Goal: Task Accomplishment & Management: Complete application form

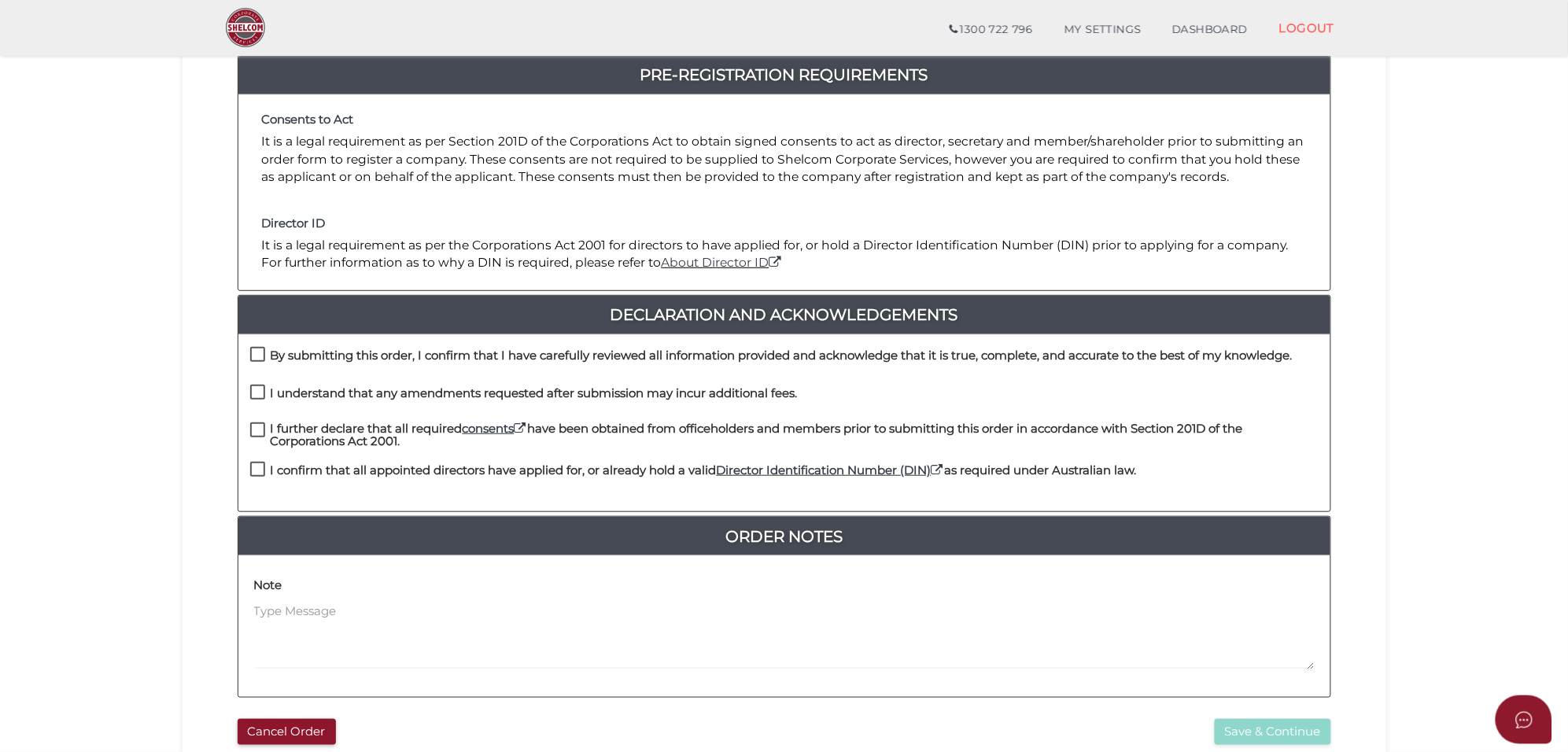
scroll to position [197, 0]
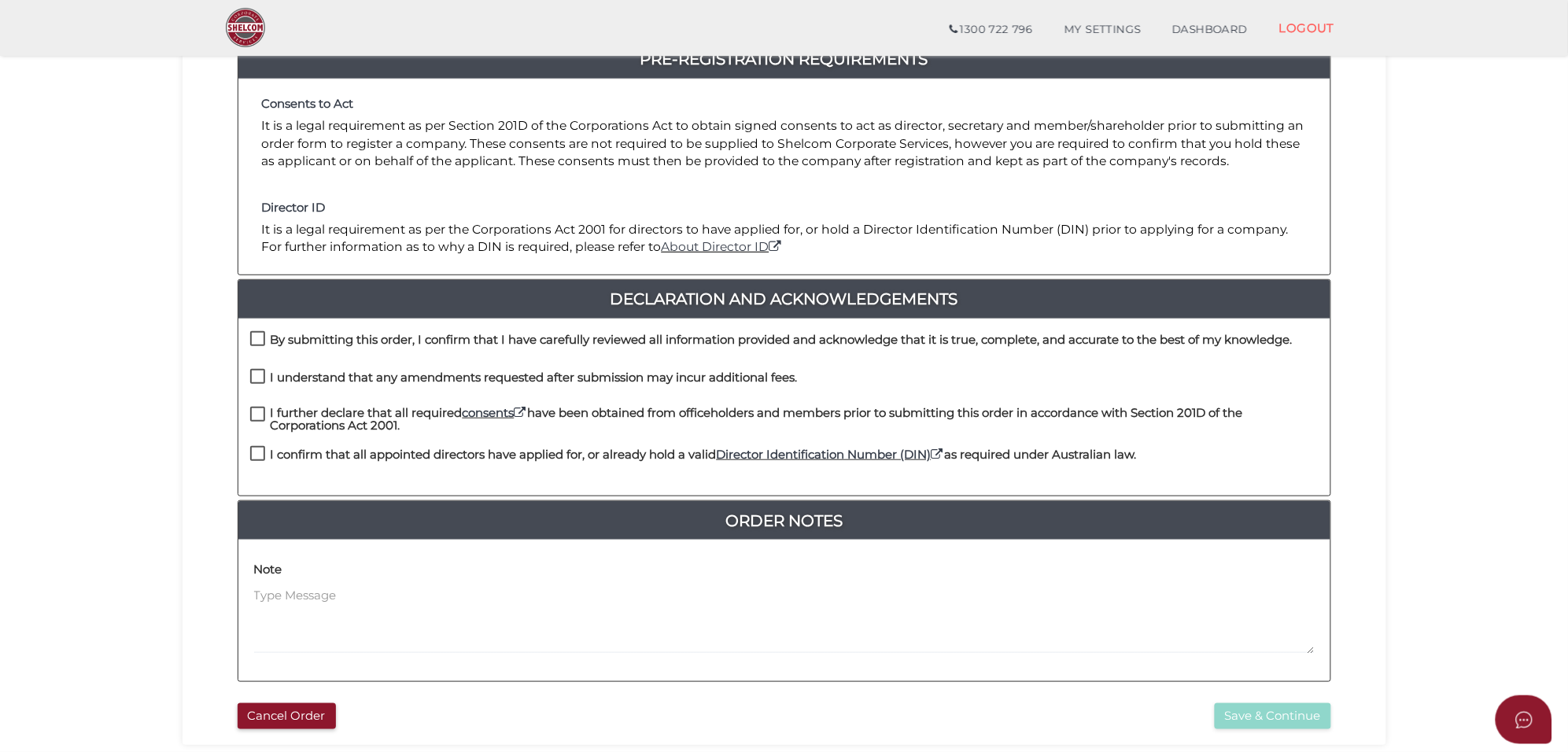
click at [261, 334] on label "By submitting this order, I confirm that I have carefully reviewed all informat…" at bounding box center [771, 343] width 1042 height 19
checkbox input "true"
click at [264, 381] on label "I understand that any amendments requested after submission may incur additiona…" at bounding box center [524, 380] width 547 height 19
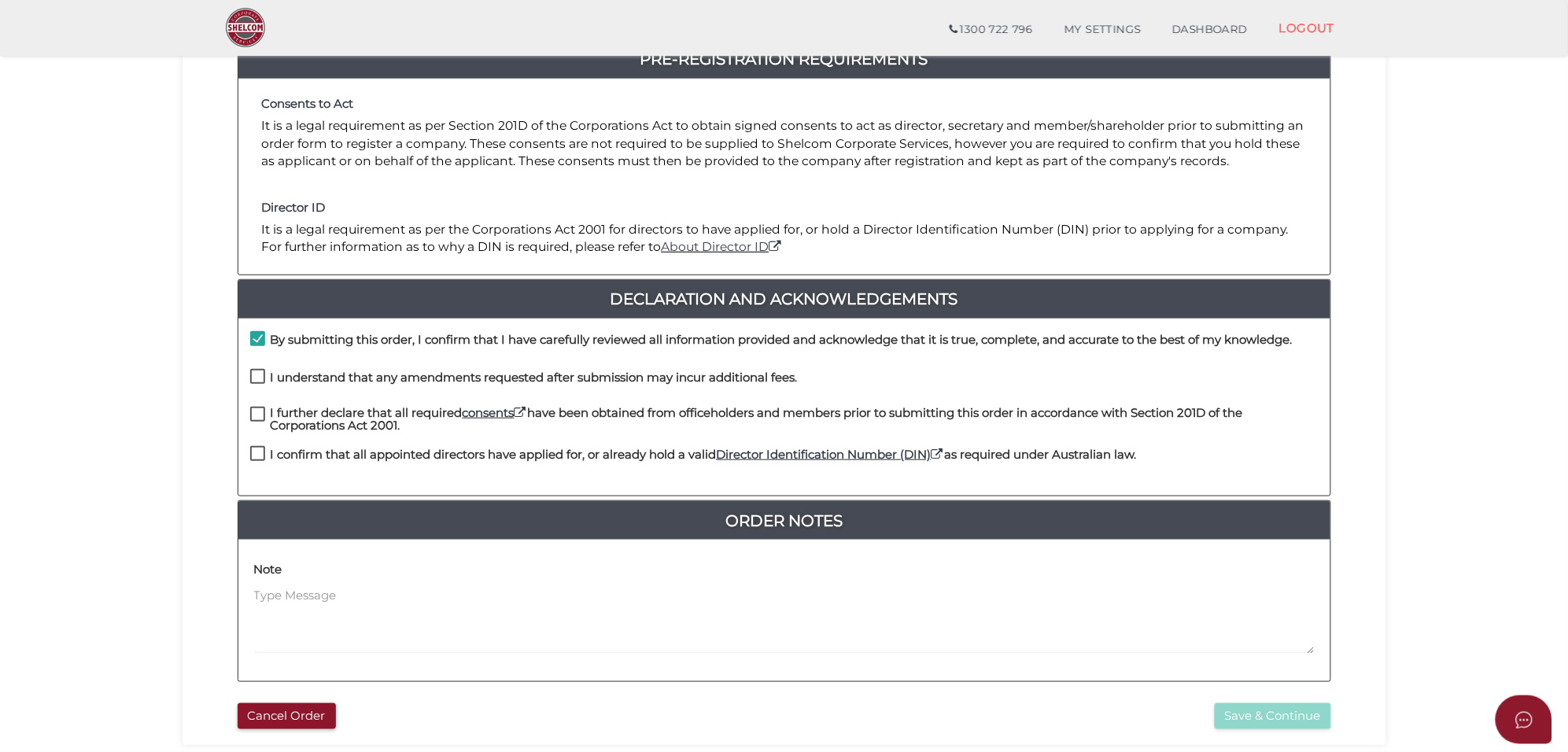
checkbox input "true"
click at [261, 417] on label "I further declare that all required consents have been obtained from officehold…" at bounding box center [784, 416] width 1068 height 19
checkbox input "true"
click at [261, 451] on label "I confirm that all appointed directors have applied for, or already hold a vali…" at bounding box center [694, 458] width 886 height 19
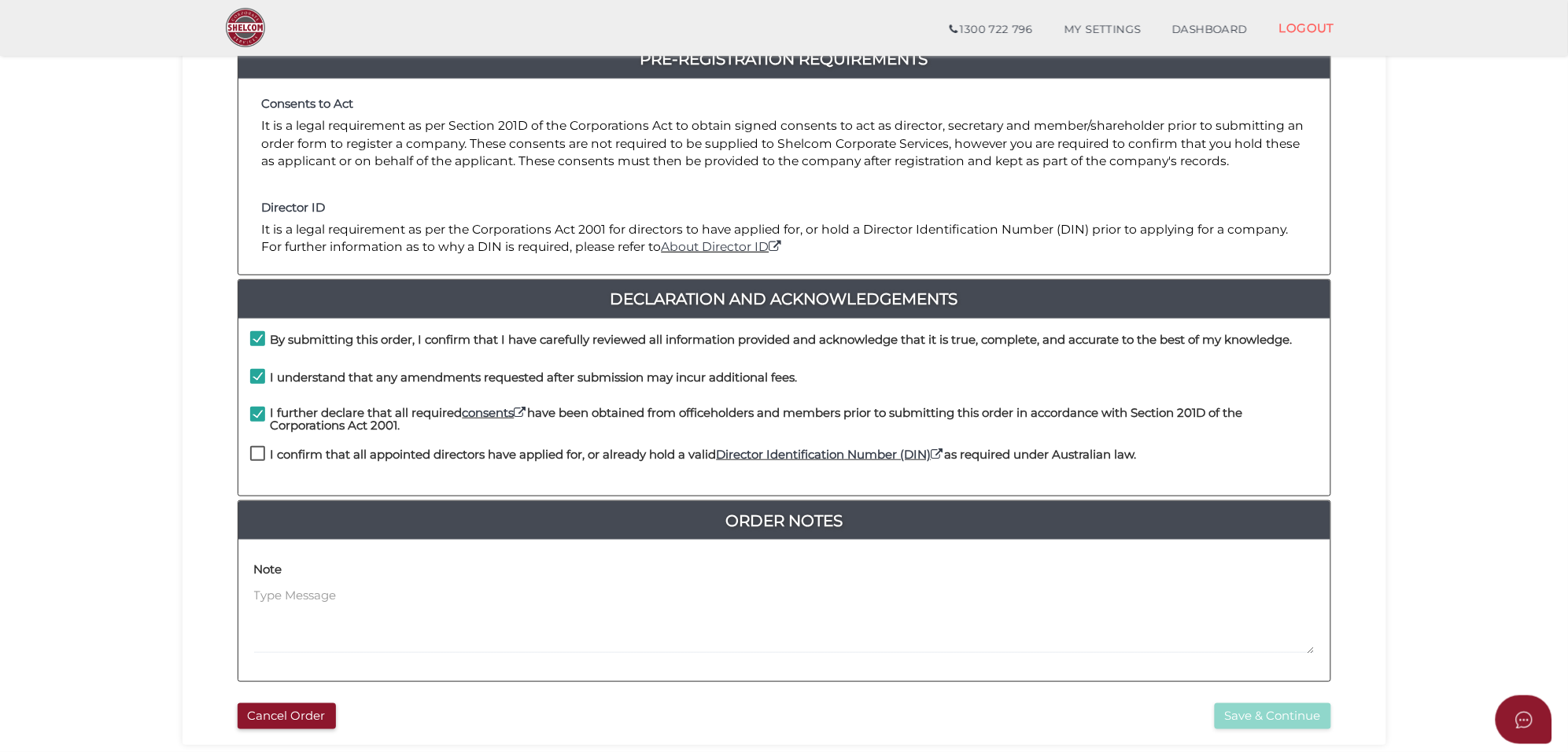
checkbox input "true"
click at [1274, 722] on button "Save & Continue" at bounding box center [1273, 716] width 117 height 26
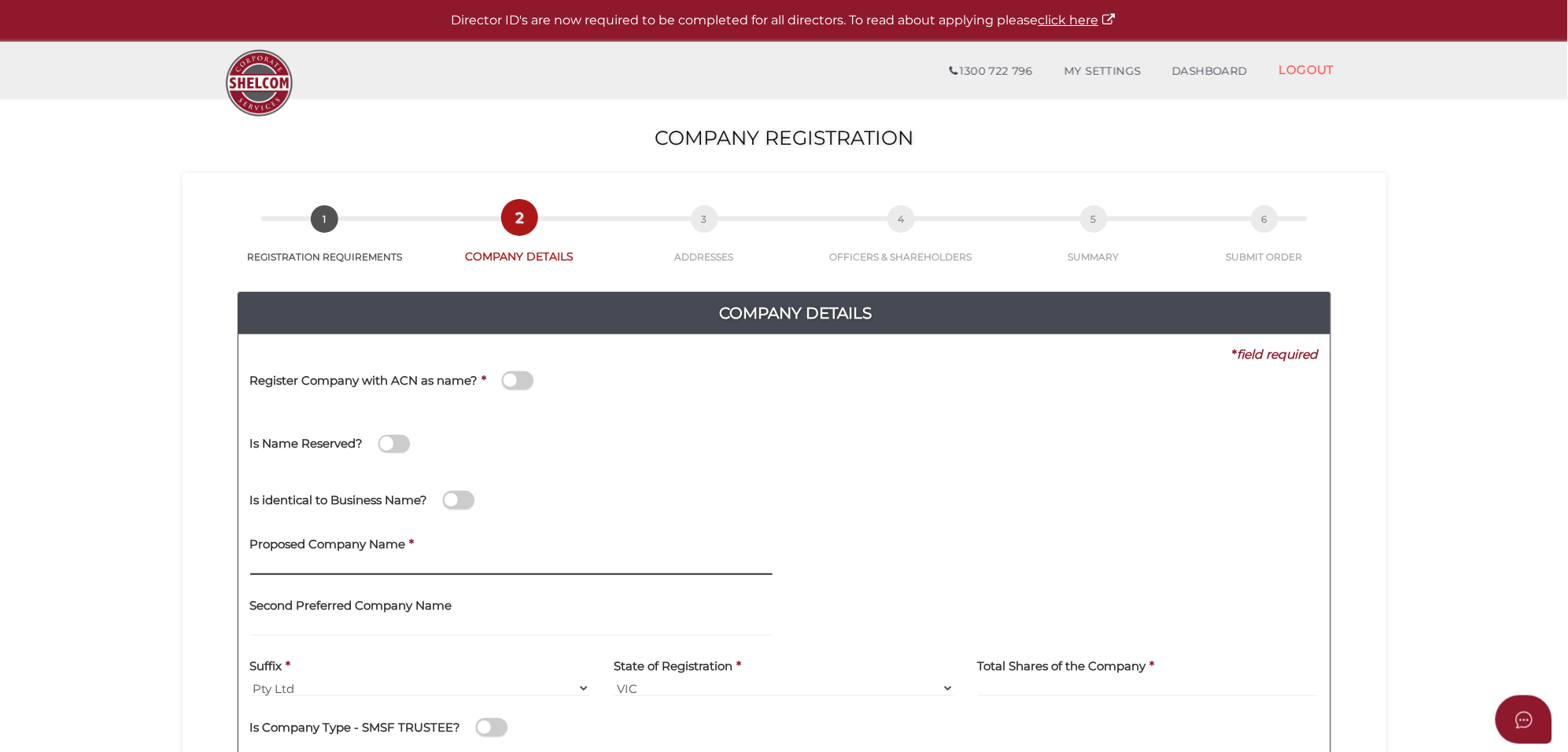
click at [279, 561] on input "text" at bounding box center [511, 566] width 522 height 18
paste input "Timcy Gaurav"
type input "Timcy Gaurav"
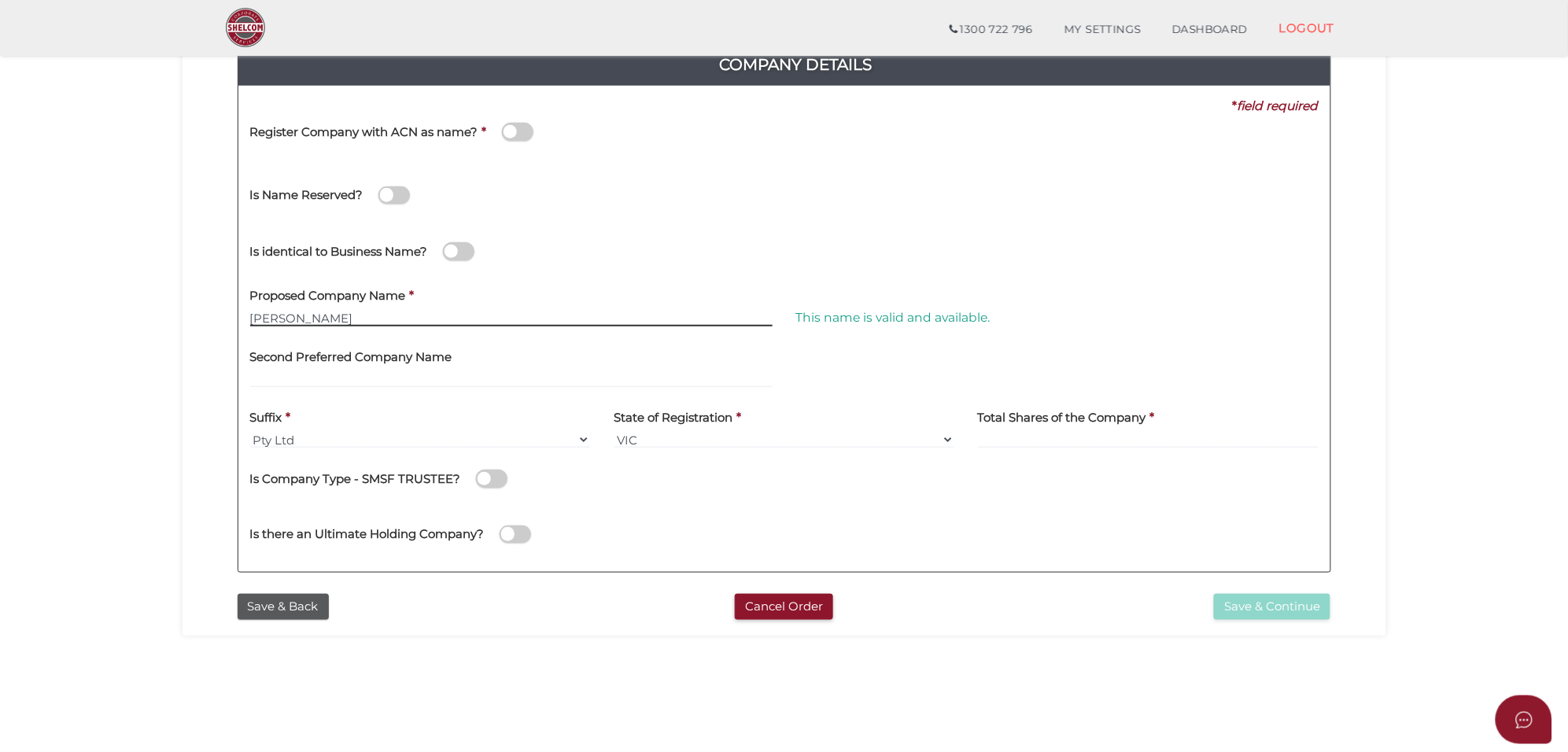
scroll to position [197, 0]
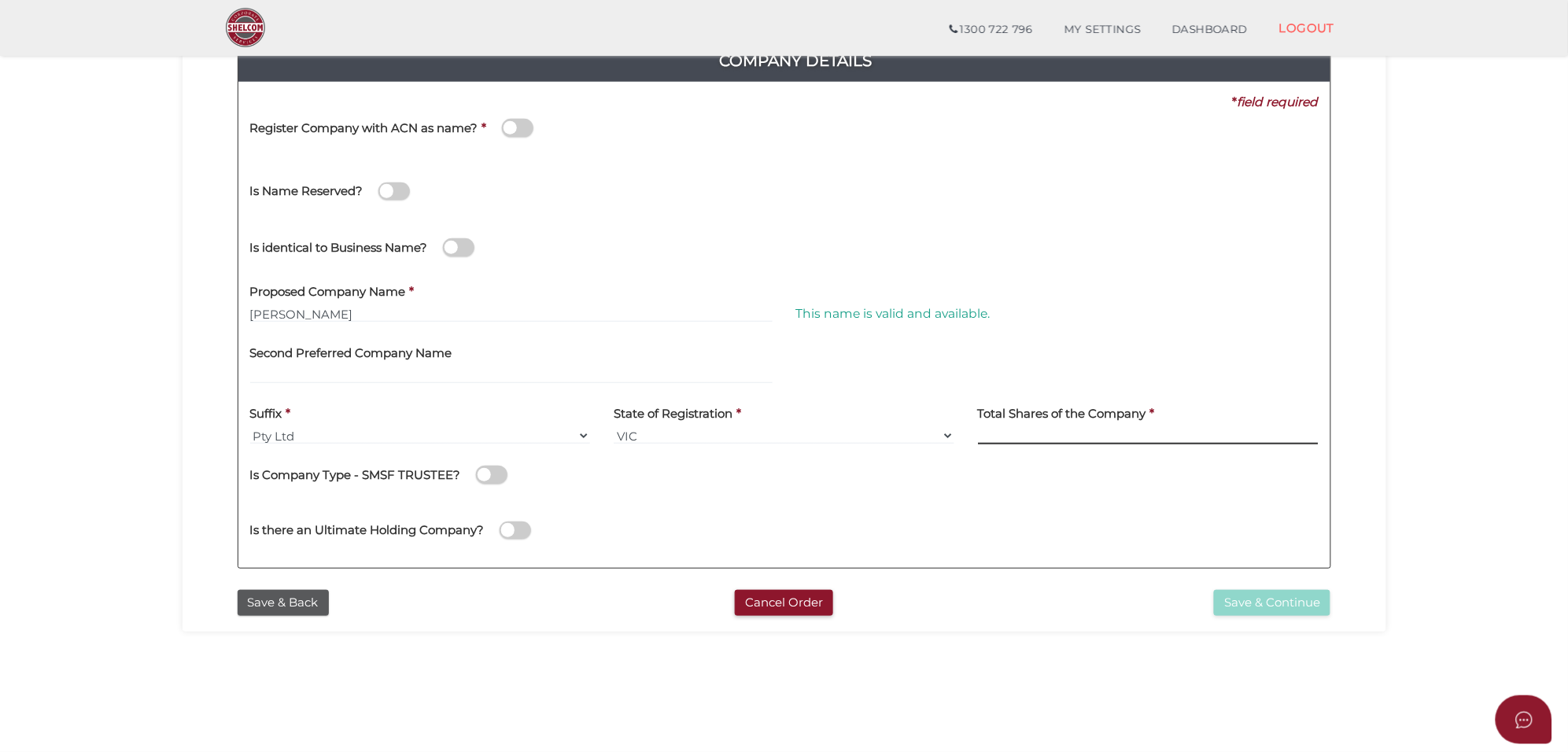
click at [1016, 439] on input at bounding box center [1147, 436] width 340 height 18
type input "100"
click at [1001, 504] on div "Is there an Ultimate Holding Company?" at bounding box center [784, 529] width 1091 height 56
click at [1247, 596] on button "Save & Continue" at bounding box center [1272, 603] width 117 height 26
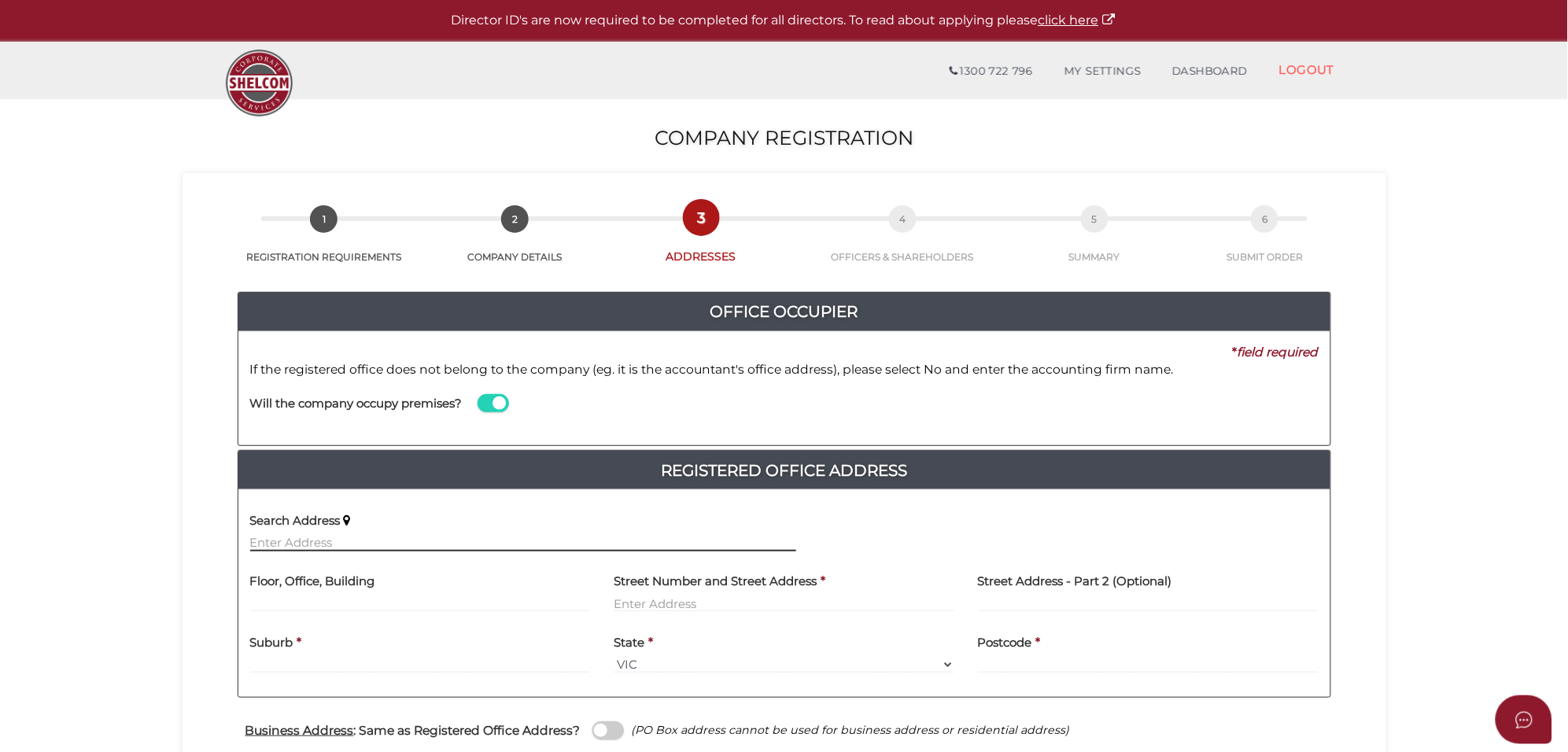
click at [316, 543] on input "text" at bounding box center [523, 542] width 546 height 18
paste input "64 Riversdale dr Tarneit"
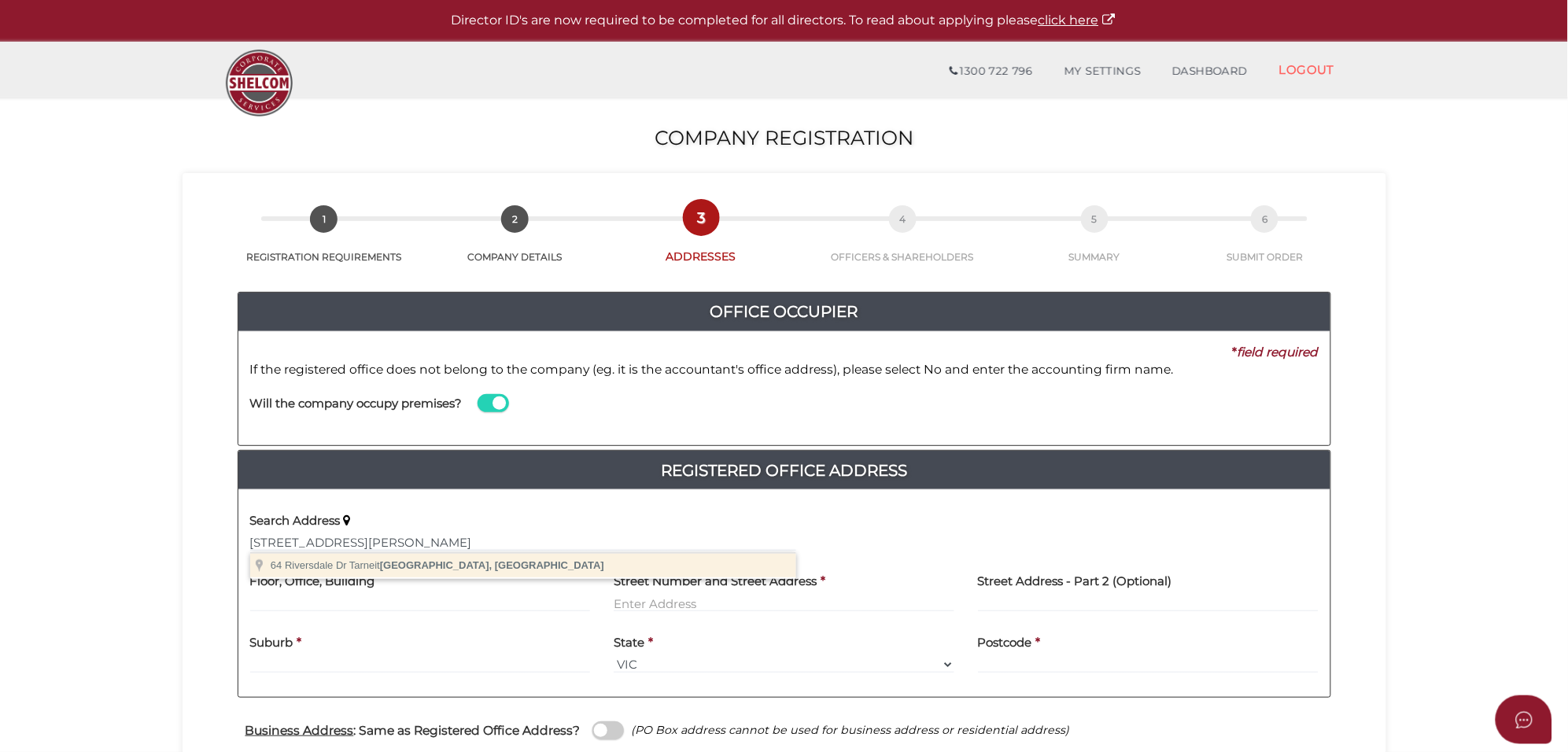
type input "64 Riversdale Dr, Tarneit VIC, Australia"
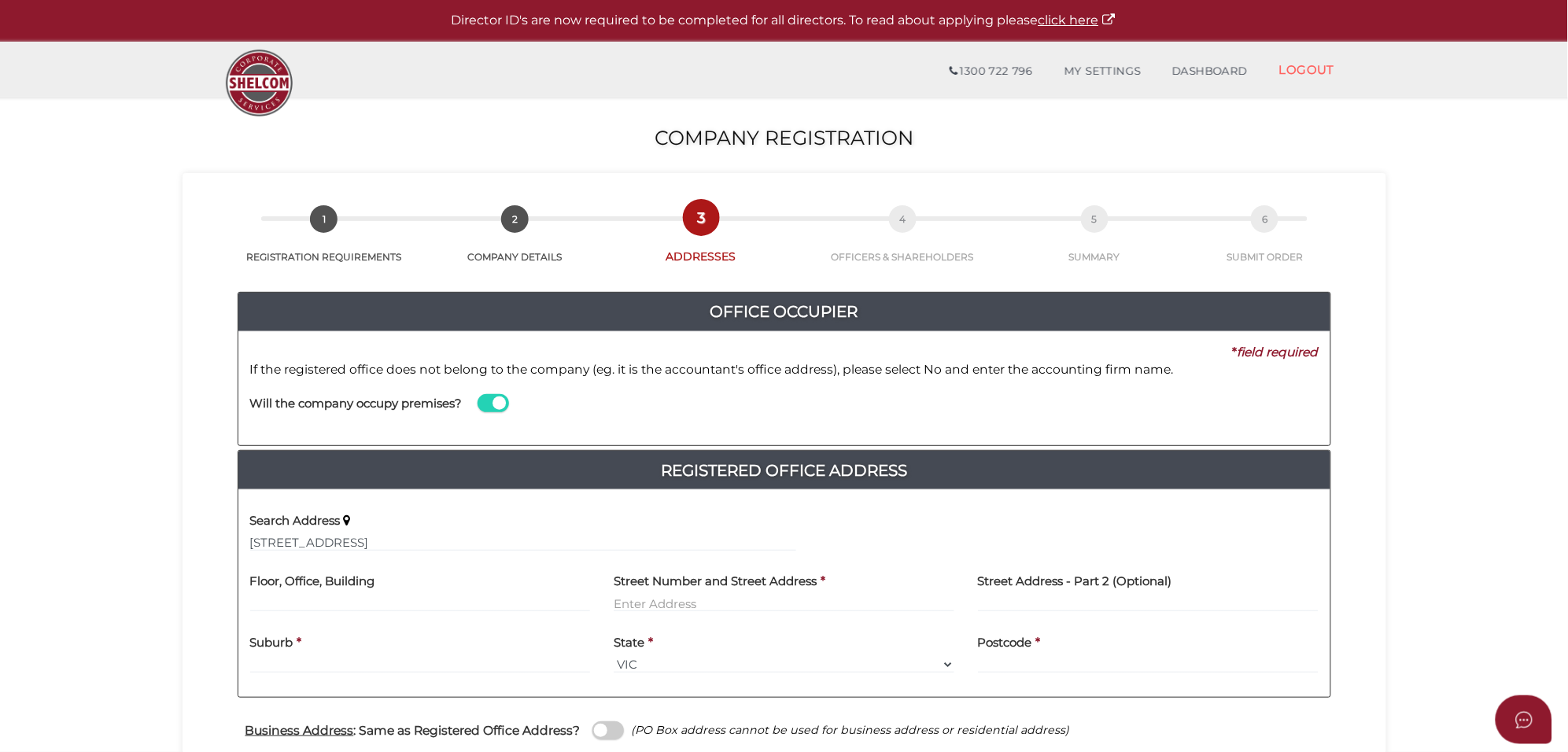
type input "64 Riversdale Drive"
type input "Tarneit"
select select "VIC"
type input "3029"
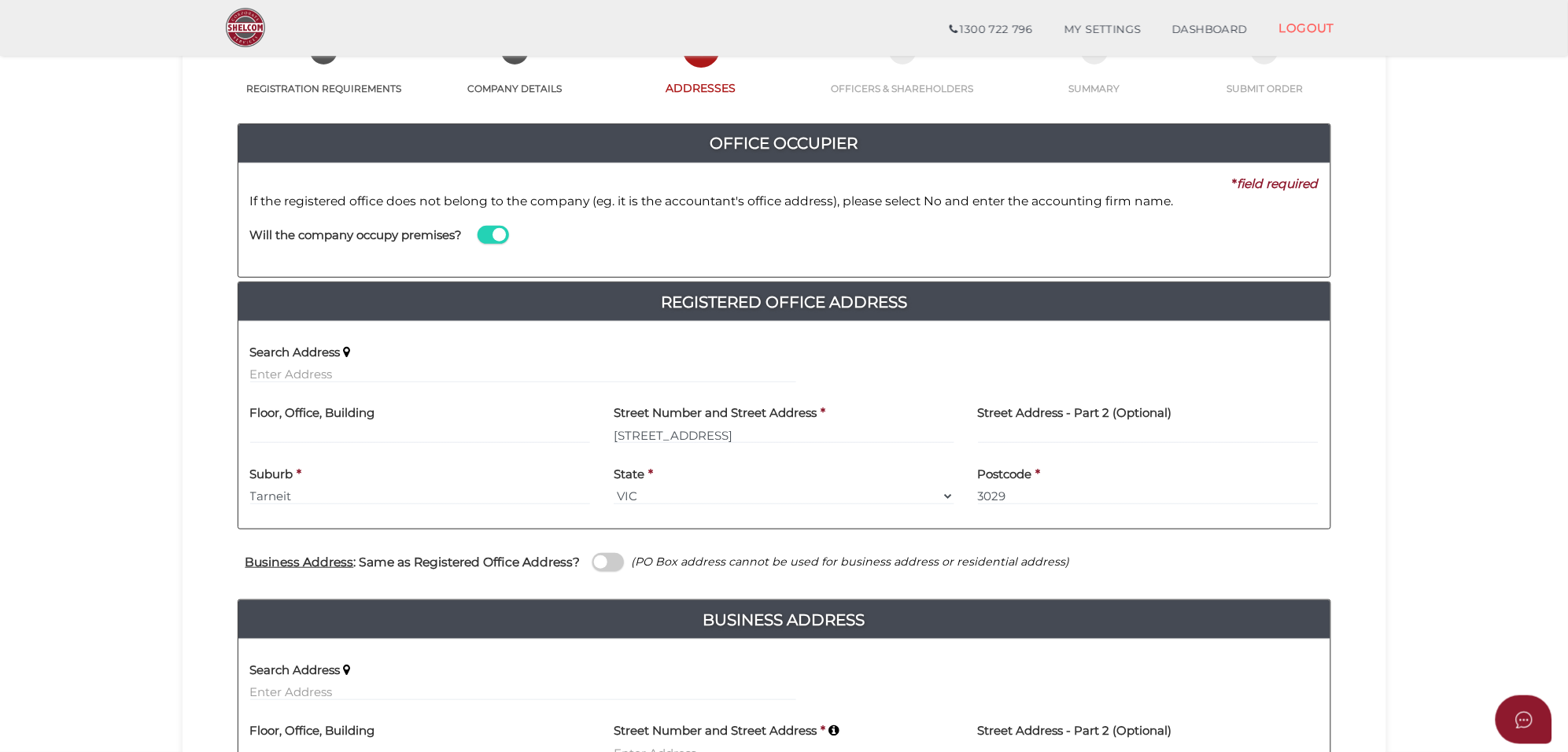
scroll to position [295, 0]
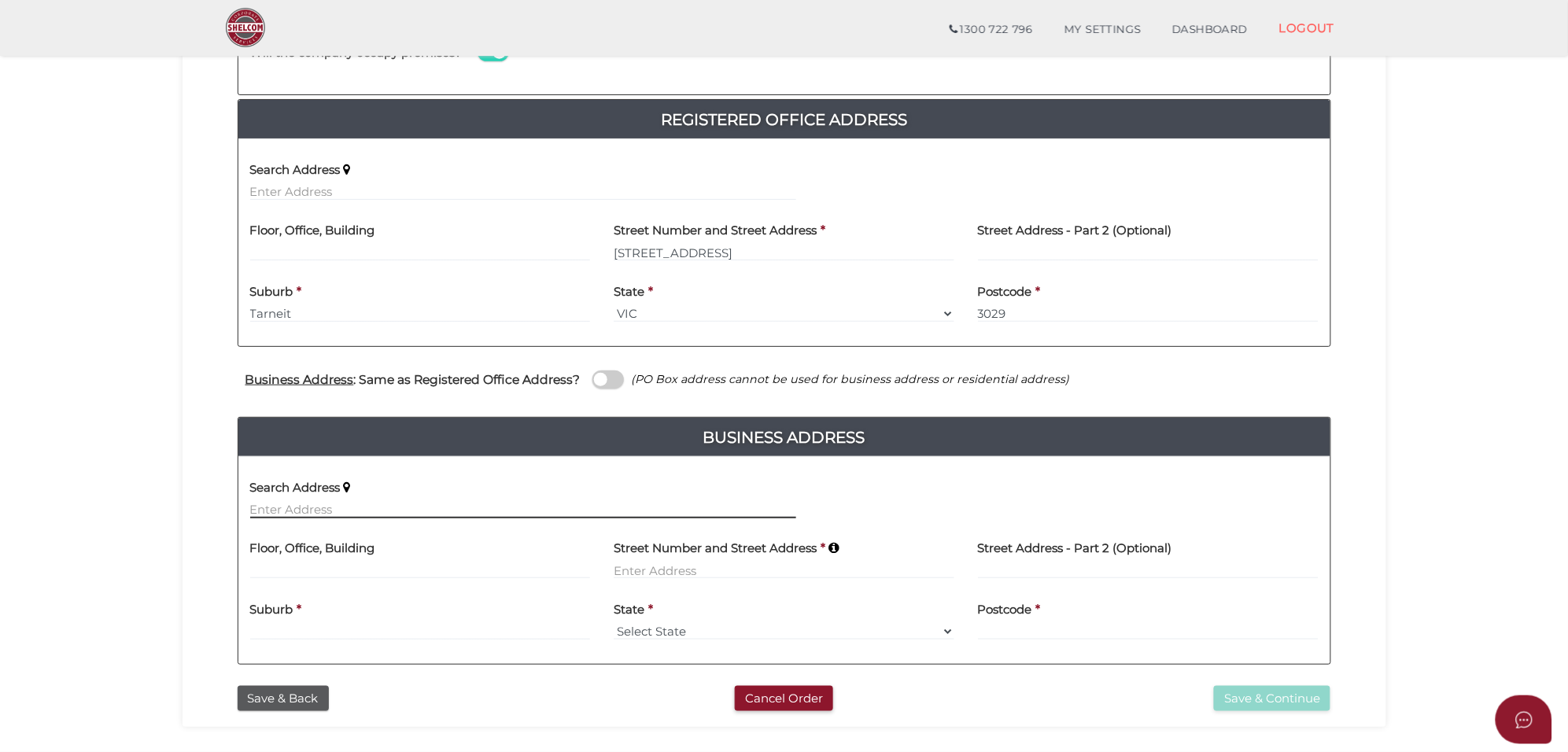
click at [270, 513] on input "text" at bounding box center [523, 509] width 546 height 18
paste input "64 Riversdale dr Tarneit"
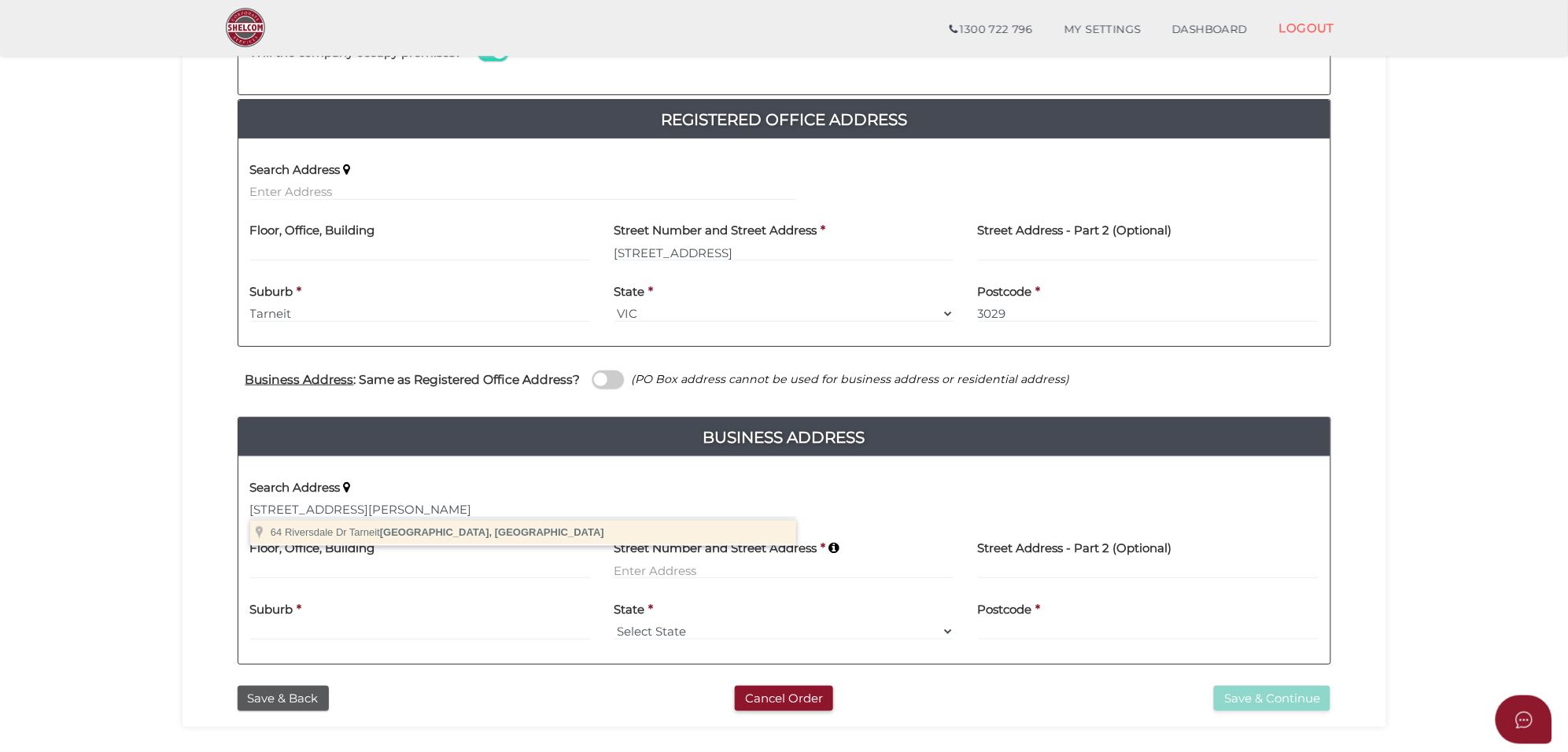
type input "64 Riversdale Dr, Tarneit VIC, Australia"
type input "64 Riversdale Drive"
type input "Tarneit"
select select "VIC"
type input "3029"
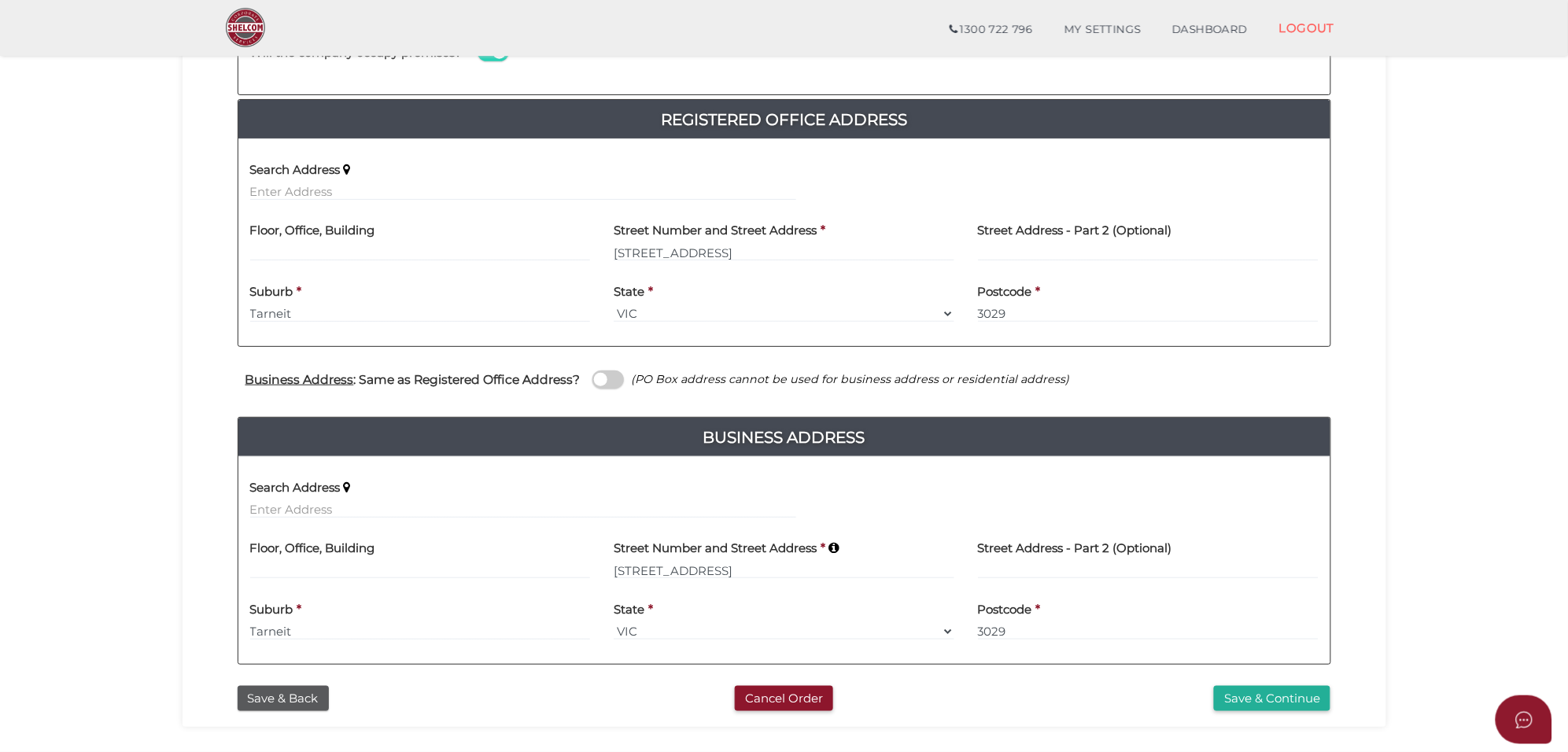
drag, startPoint x: 1287, startPoint y: 694, endPoint x: 1252, endPoint y: 678, distance: 38.5
click at [1286, 694] on button "Save & Continue" at bounding box center [1272, 699] width 117 height 26
